Goal: Task Accomplishment & Management: Use online tool/utility

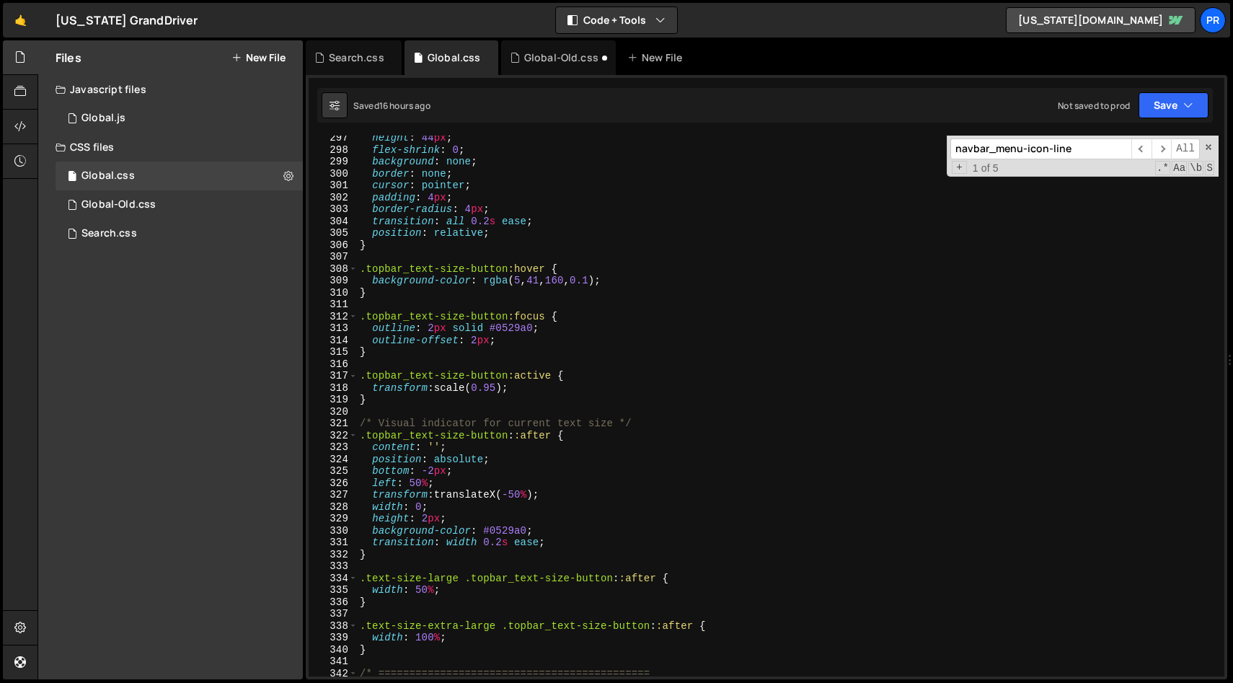
scroll to position [3526, 0]
type textarea "}"
click at [612, 247] on div "height : 44 px ; flex-shrink : 0 ; background : none ; border : none ; cursor :…" at bounding box center [788, 414] width 862 height 565
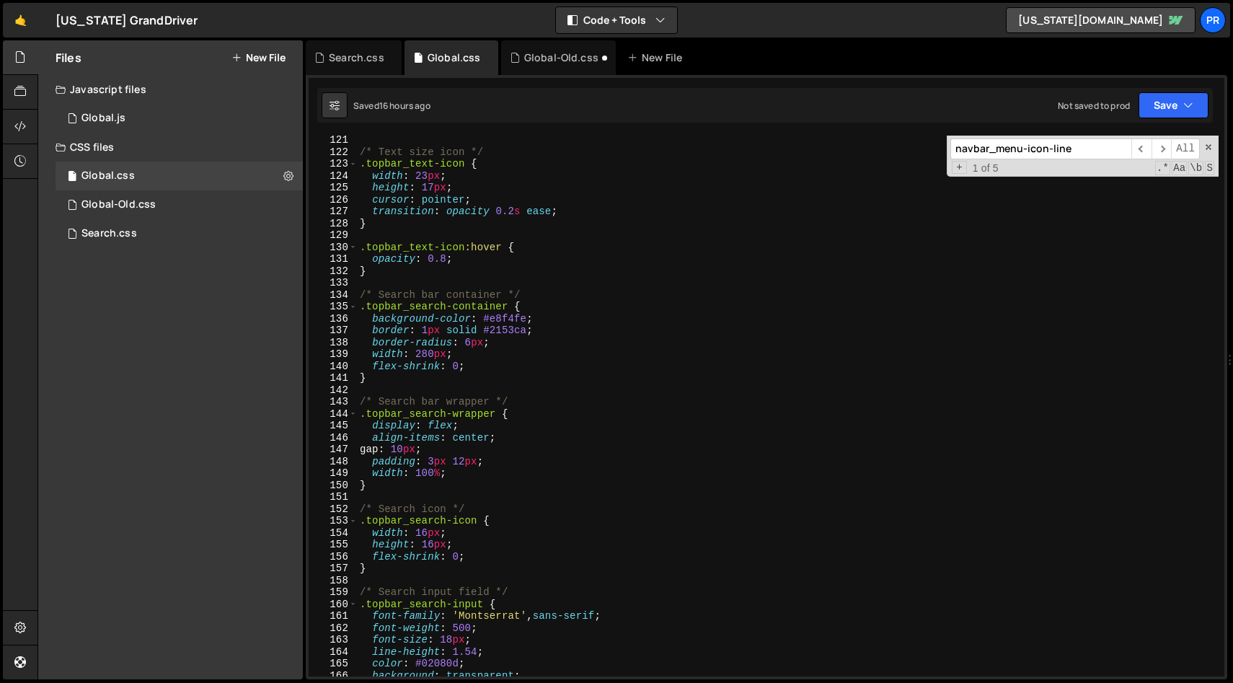
scroll to position [1261, 0]
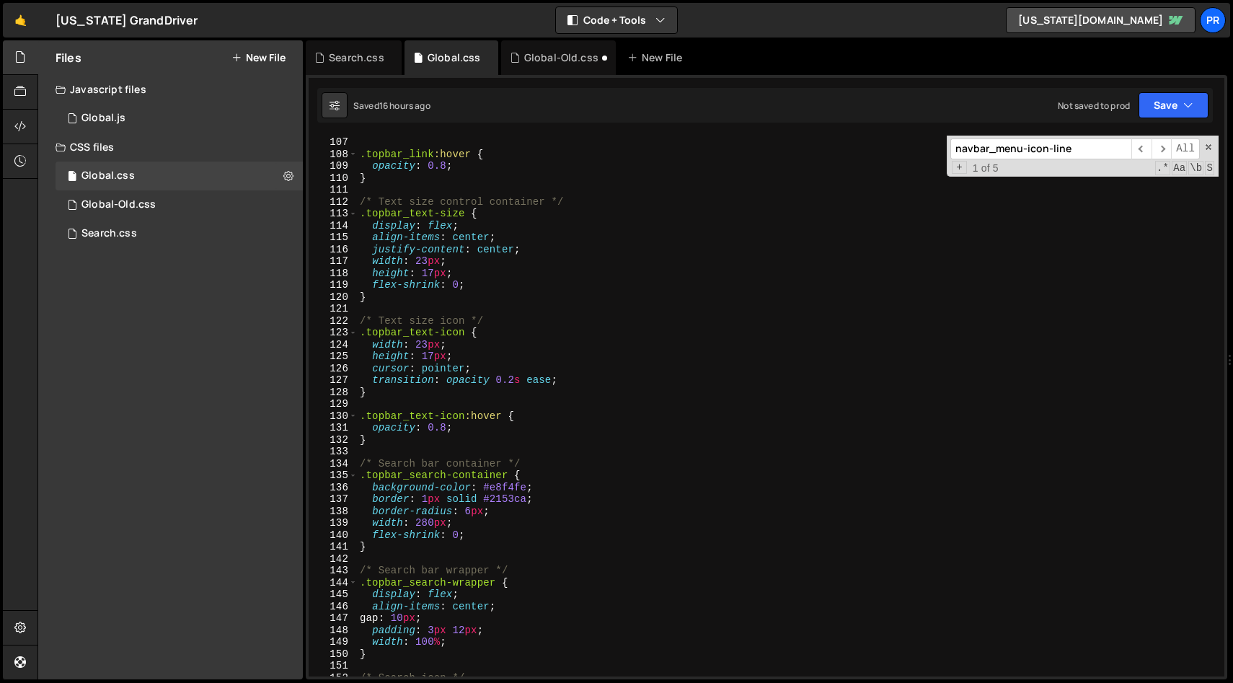
click at [1051, 150] on input "navbar_menu-icon-line" at bounding box center [1040, 148] width 181 height 21
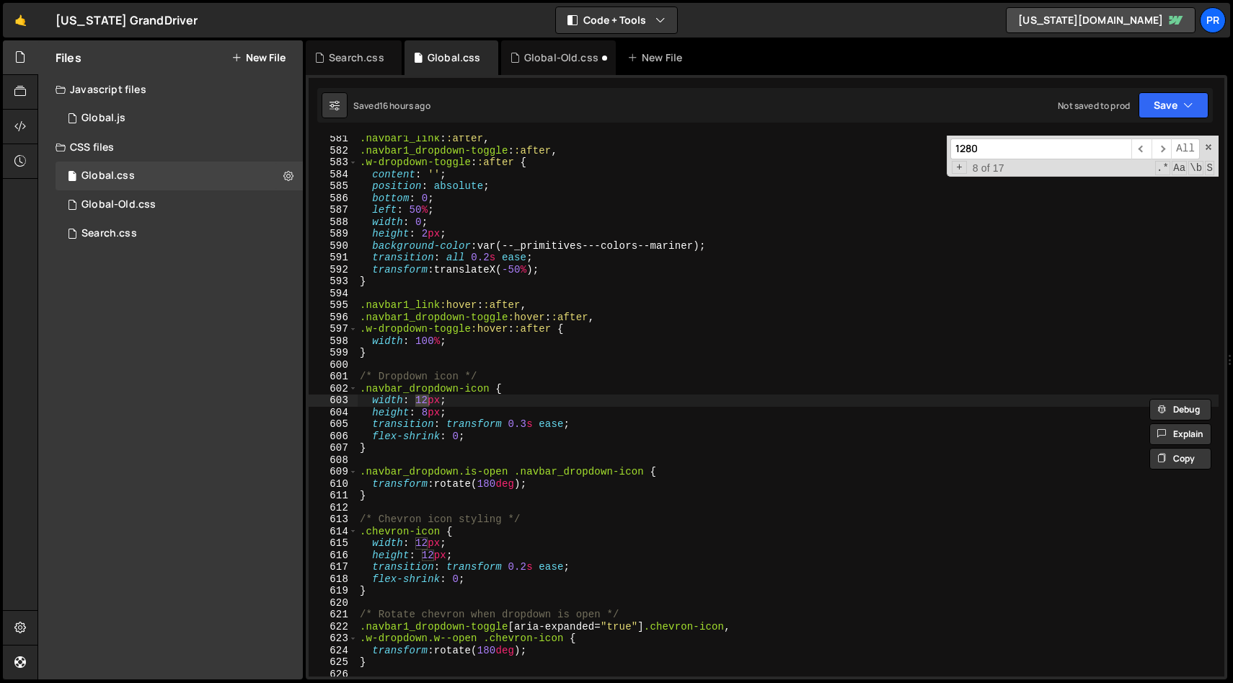
scroll to position [146, 0]
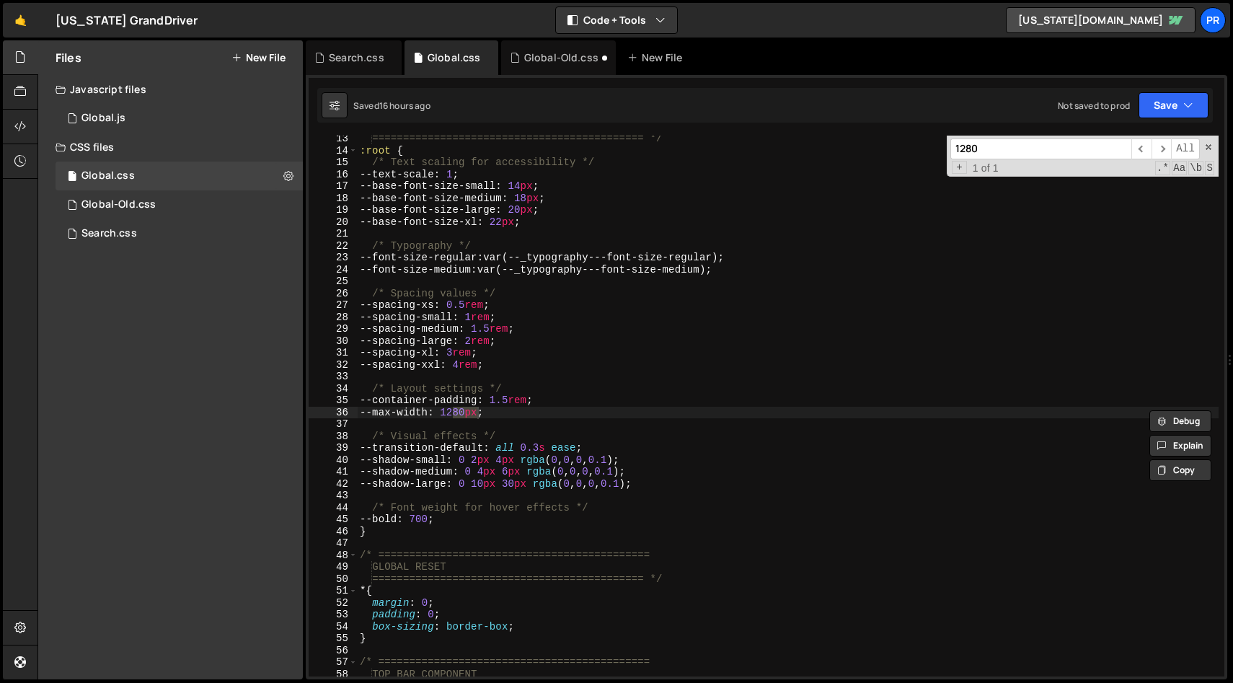
type input "1280"
click at [469, 414] on div "============================================ */ :root { /* Text scaling for acc…" at bounding box center [788, 406] width 862 height 541
click at [469, 414] on div "============================================ */ :root { /* Text scaling for acc…" at bounding box center [788, 415] width 862 height 565
type textarea "--max-width: 1440px;"
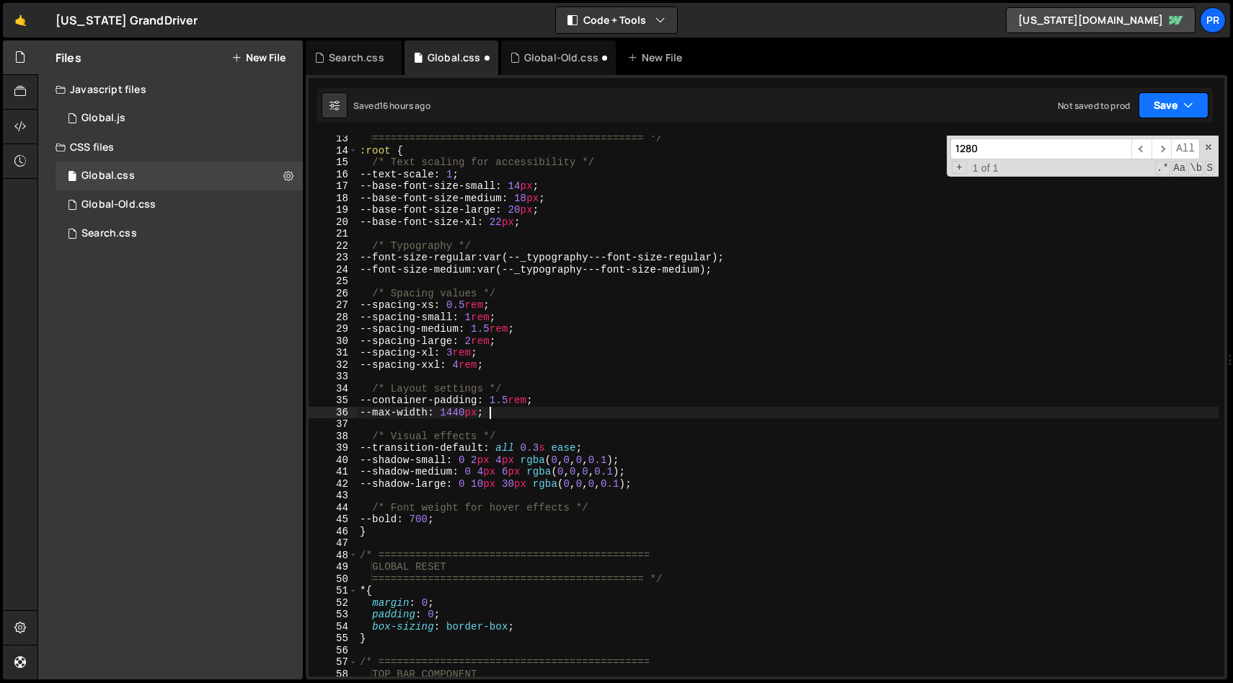
click at [1178, 102] on button "Save" at bounding box center [1174, 105] width 70 height 26
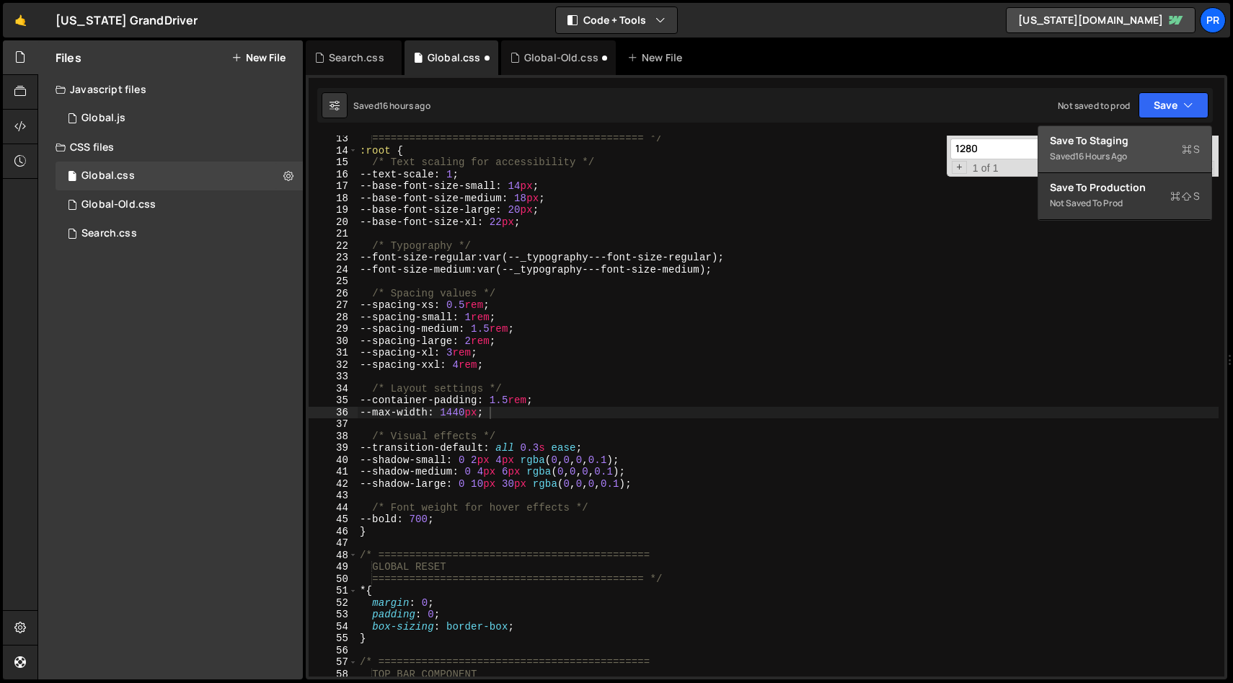
click at [1134, 146] on div "Save to Staging S" at bounding box center [1125, 140] width 150 height 14
